Goal: Task Accomplishment & Management: Manage account settings

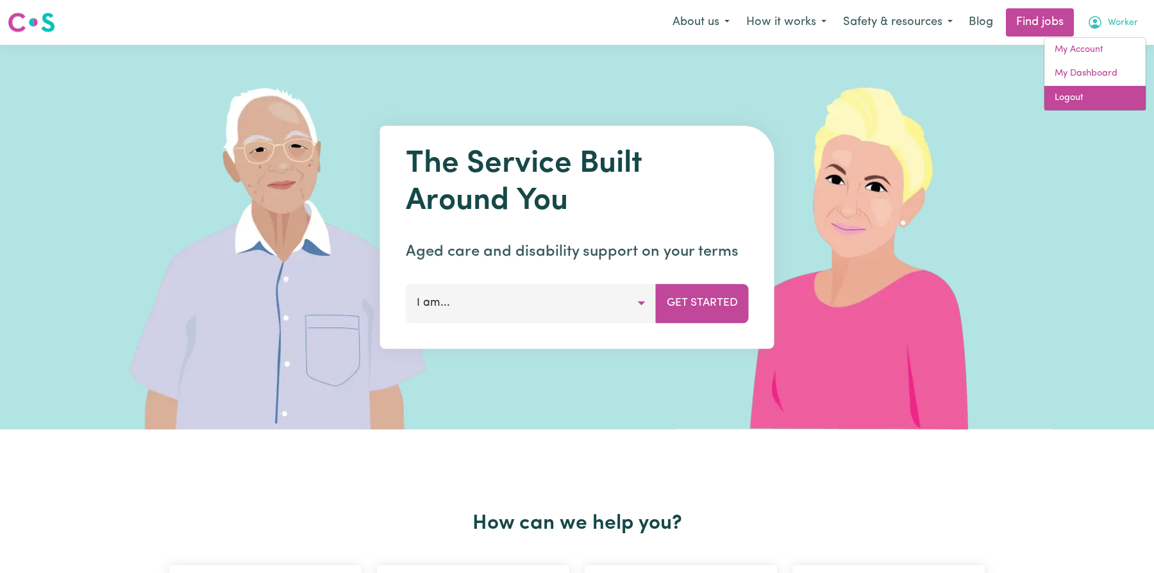
click at [1076, 89] on link "Logout" at bounding box center [1094, 98] width 101 height 24
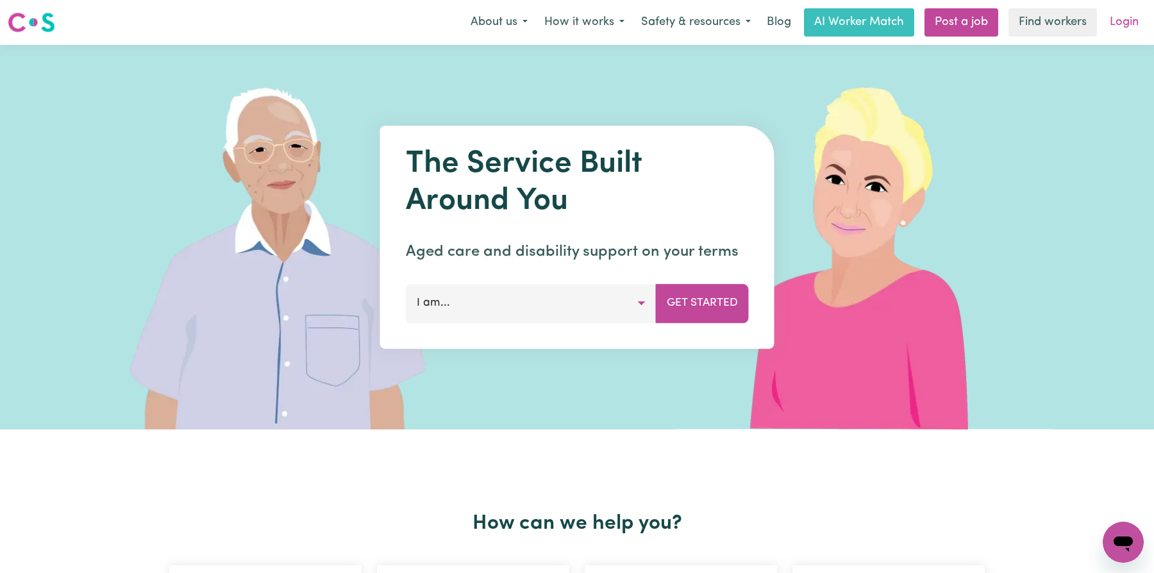
click at [1115, 29] on link "Login" at bounding box center [1124, 22] width 44 height 28
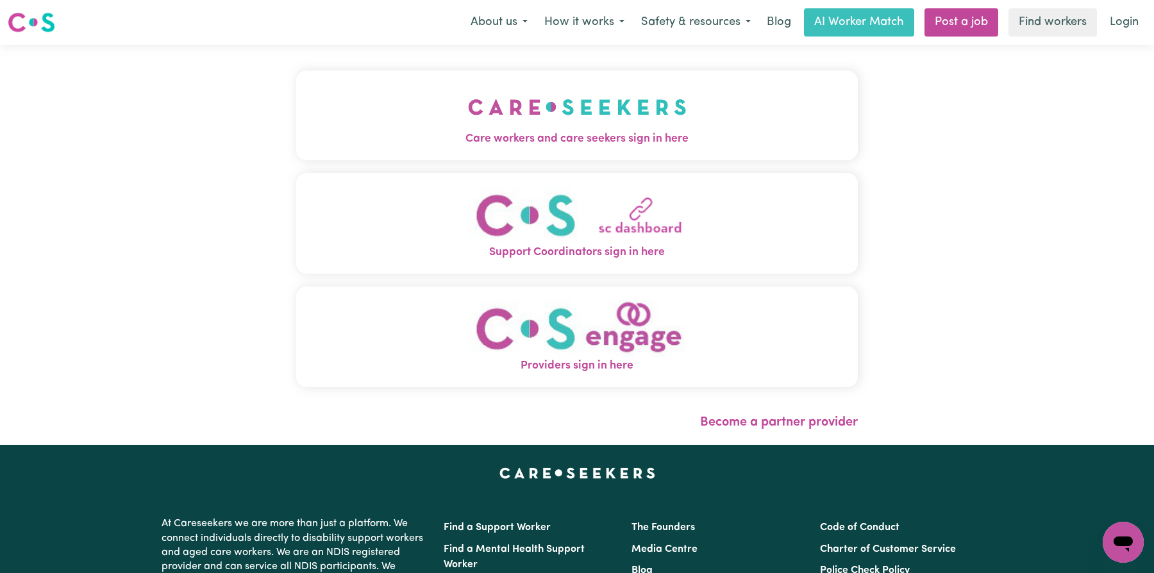
click at [535, 149] on button "Care workers and care seekers sign in here" at bounding box center [577, 116] width 562 height 90
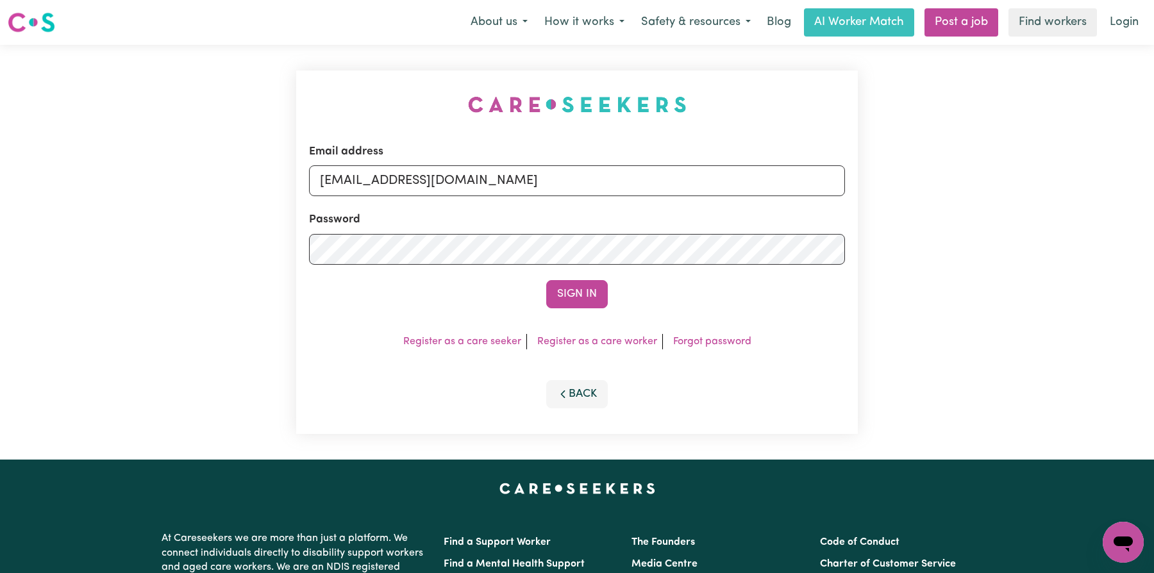
click at [607, 197] on form "Email address [EMAIL_ADDRESS][DOMAIN_NAME] Password Sign In" at bounding box center [577, 226] width 536 height 165
click at [619, 177] on input "[EMAIL_ADDRESS][DOMAIN_NAME]" at bounding box center [577, 180] width 536 height 31
paste input "[EMAIL_ADDRESS][DOMAIN_NAME]"
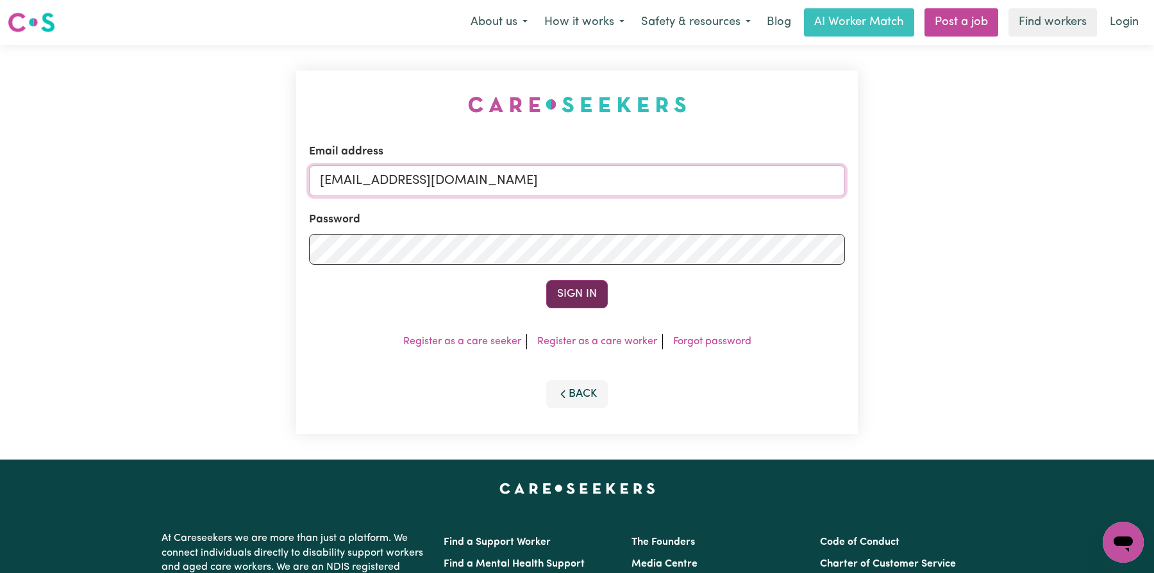
type input "[EMAIL_ADDRESS][DOMAIN_NAME]"
click at [585, 285] on button "Sign In" at bounding box center [577, 294] width 62 height 28
